Goal: Find specific page/section

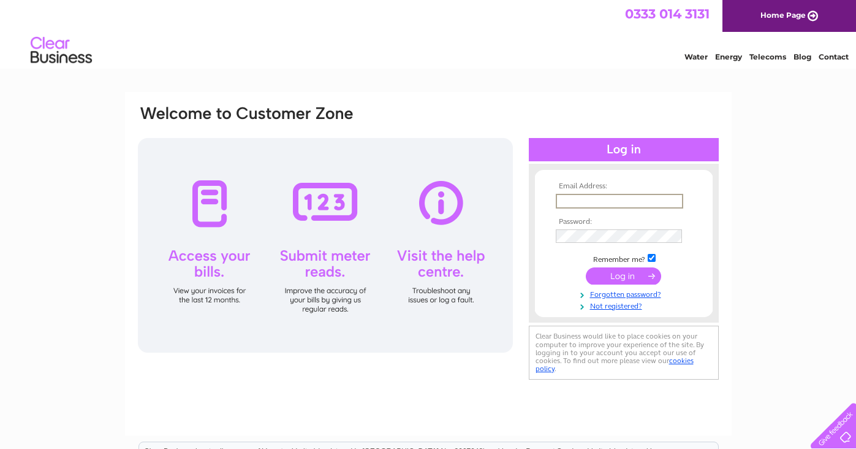
type input "spaceysbizarreink@gmail.com"
click at [586, 267] on input "submit" at bounding box center [623, 275] width 75 height 17
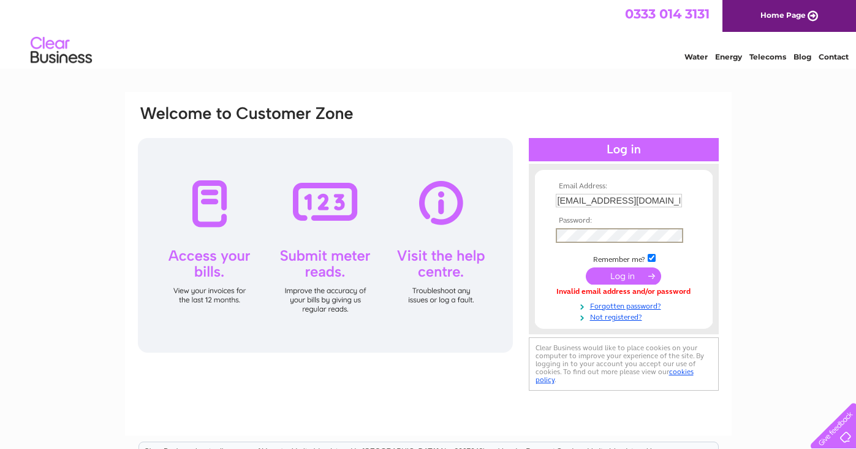
click at [586, 267] on input "submit" at bounding box center [623, 275] width 75 height 17
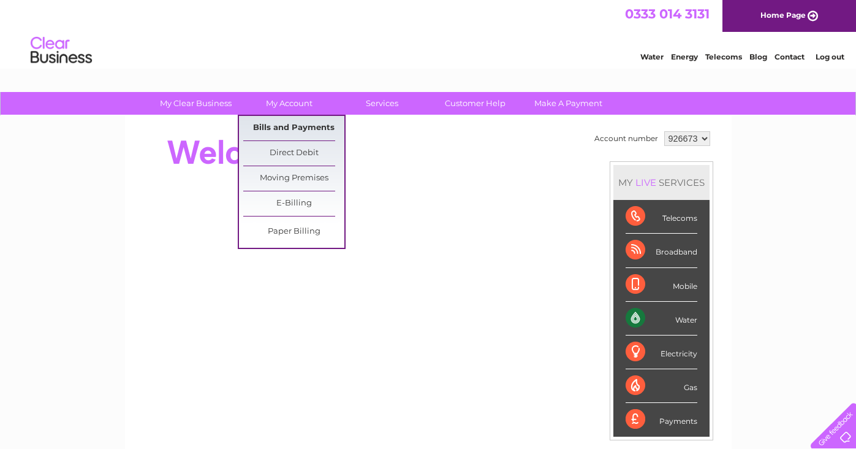
click at [289, 127] on link "Bills and Payments" at bounding box center [293, 128] width 101 height 25
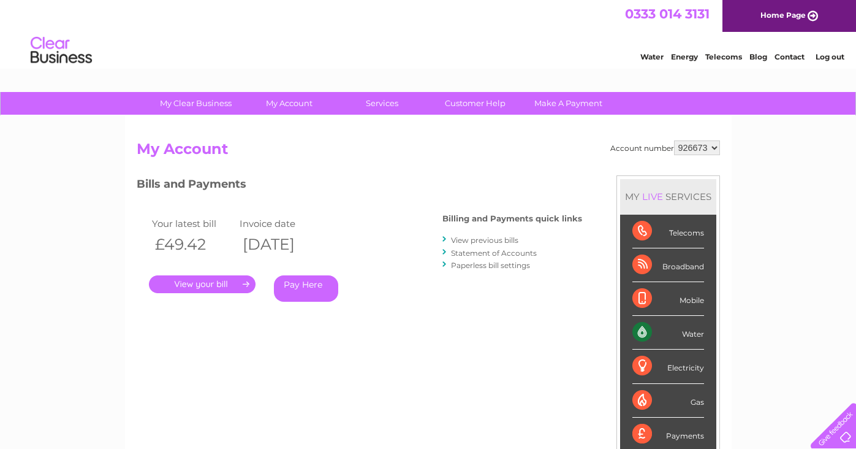
click at [242, 281] on link "." at bounding box center [202, 284] width 107 height 18
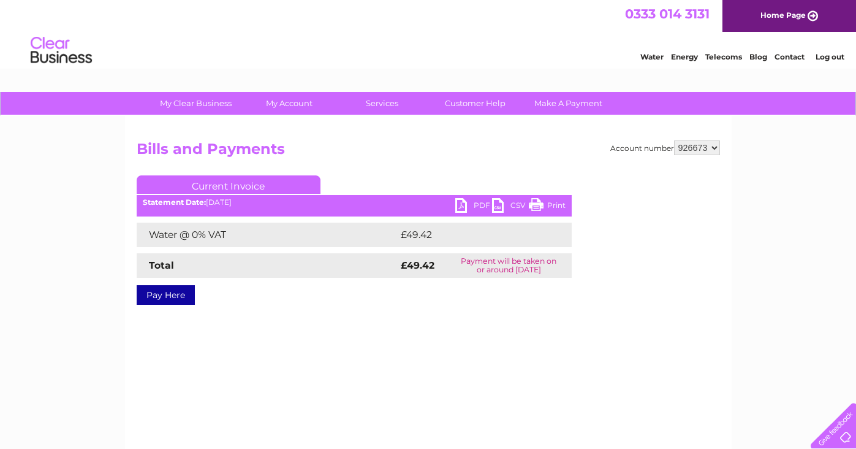
click at [463, 203] on link "PDF" at bounding box center [473, 207] width 37 height 18
